Goal: Complete application form

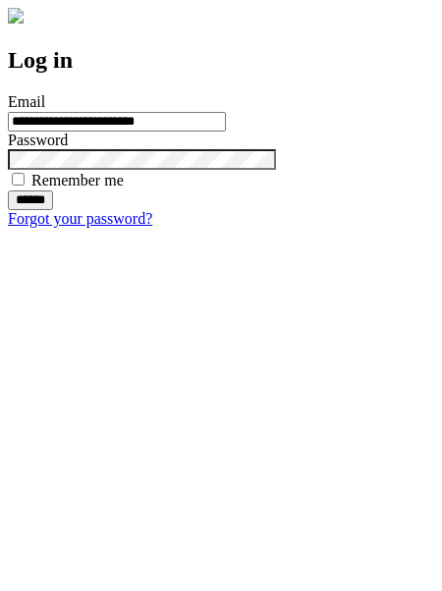
type input "**********"
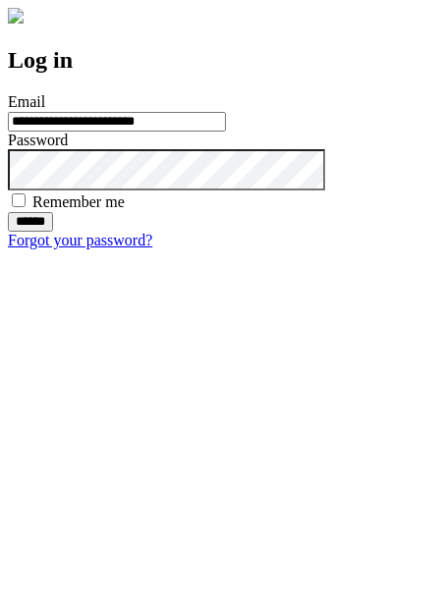
click at [53, 232] on input "******" at bounding box center [30, 222] width 45 height 20
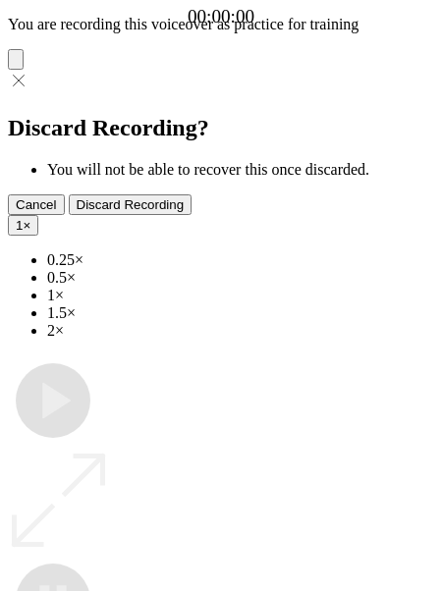
type input "**********"
